Goal: Task Accomplishment & Management: Manage account settings

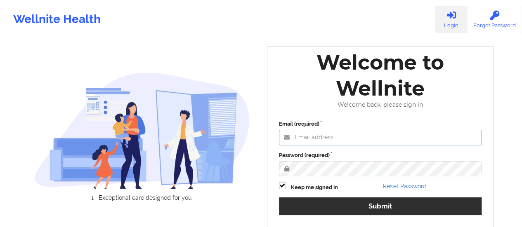
type input "[EMAIL_ADDRESS][DOMAIN_NAME]"
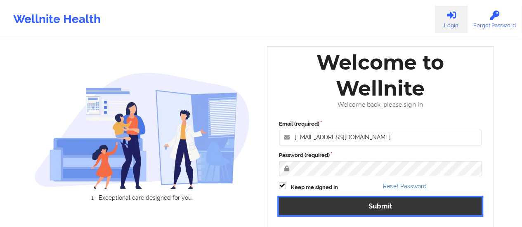
click at [370, 209] on button "Submit" at bounding box center [380, 207] width 203 height 18
